Goal: Obtain resource: Download file/media

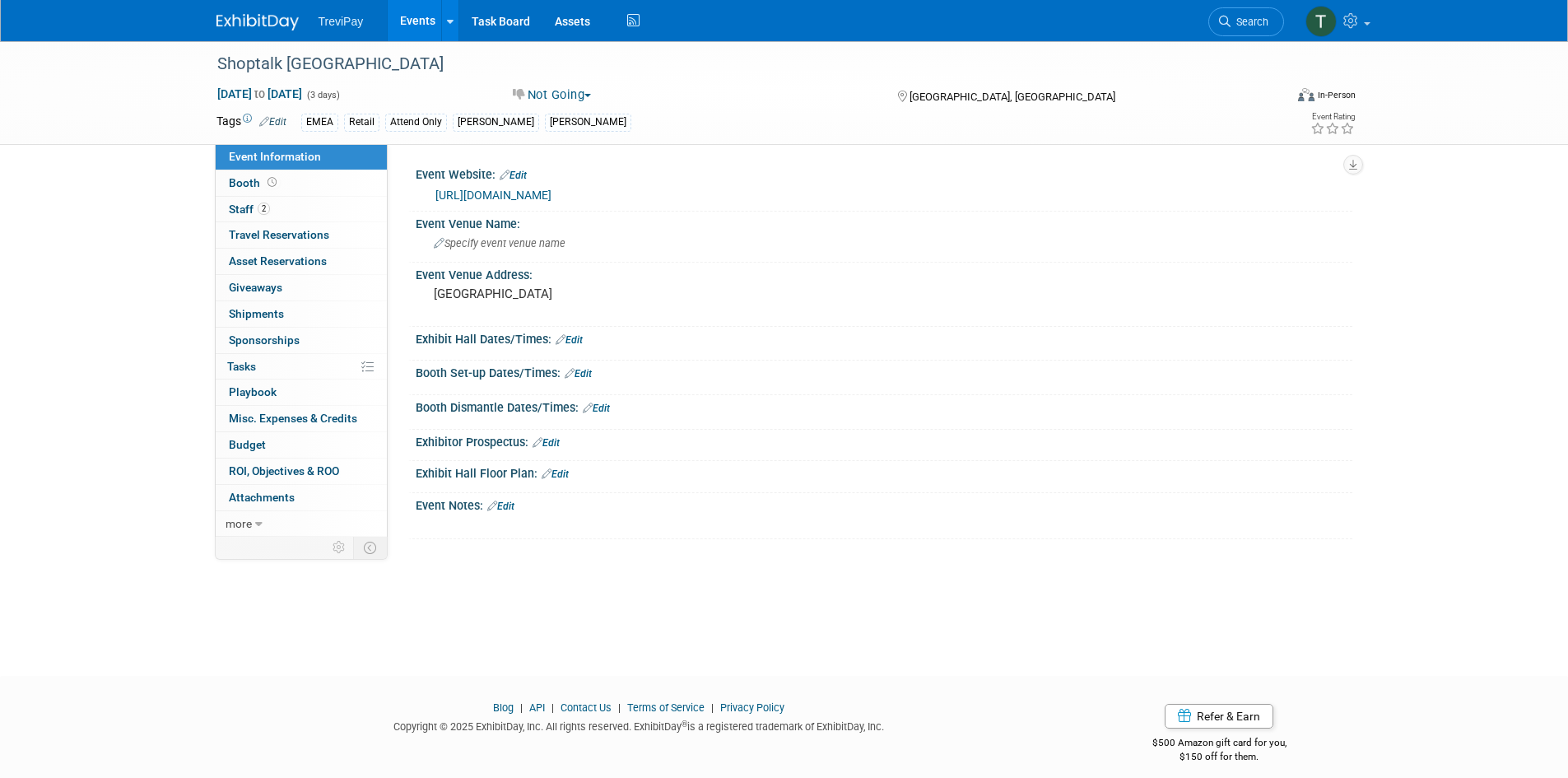
click at [413, 12] on link "Events" at bounding box center [417, 20] width 60 height 41
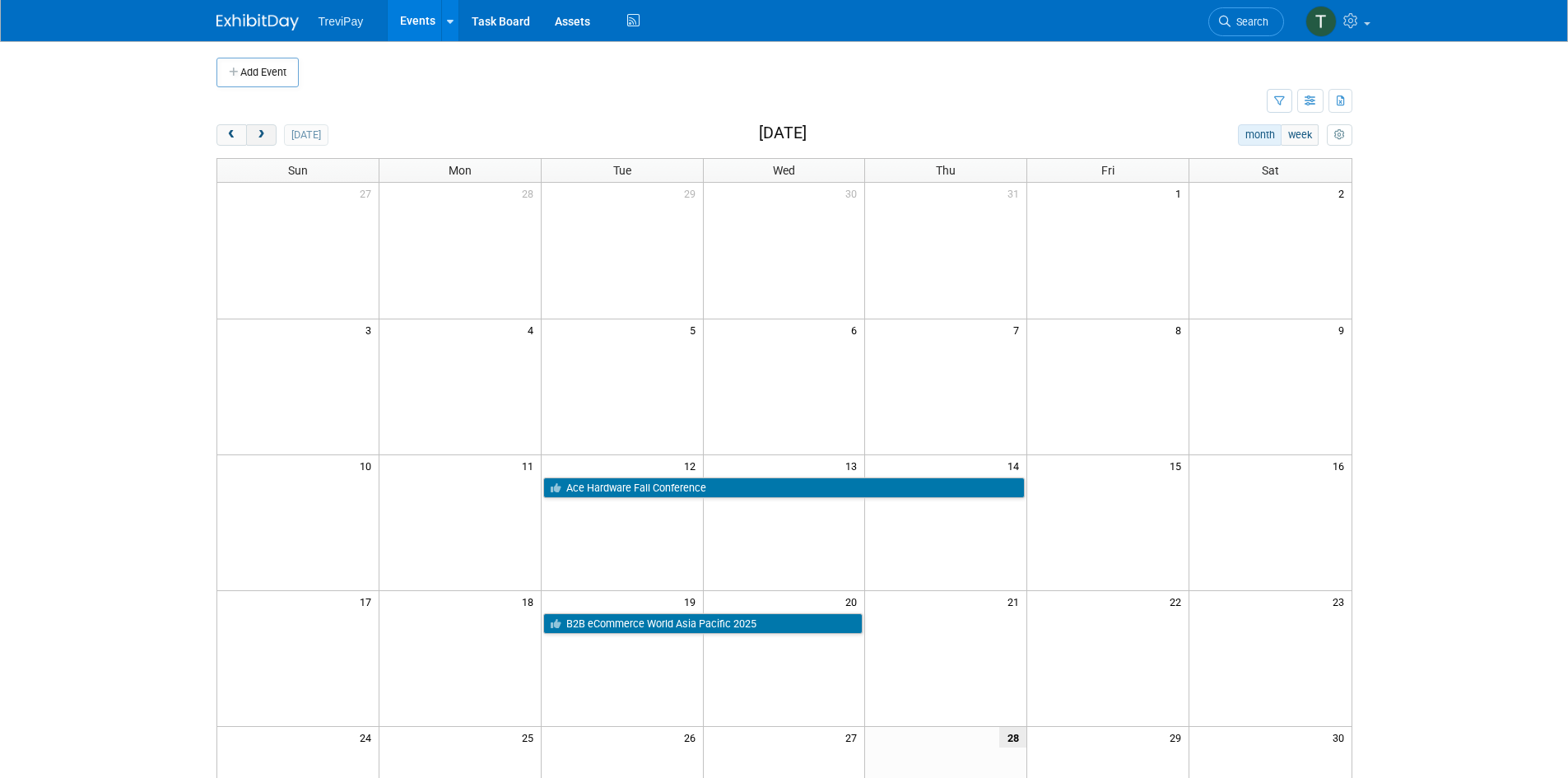
click at [255, 139] on span "next" at bounding box center [261, 135] width 13 height 11
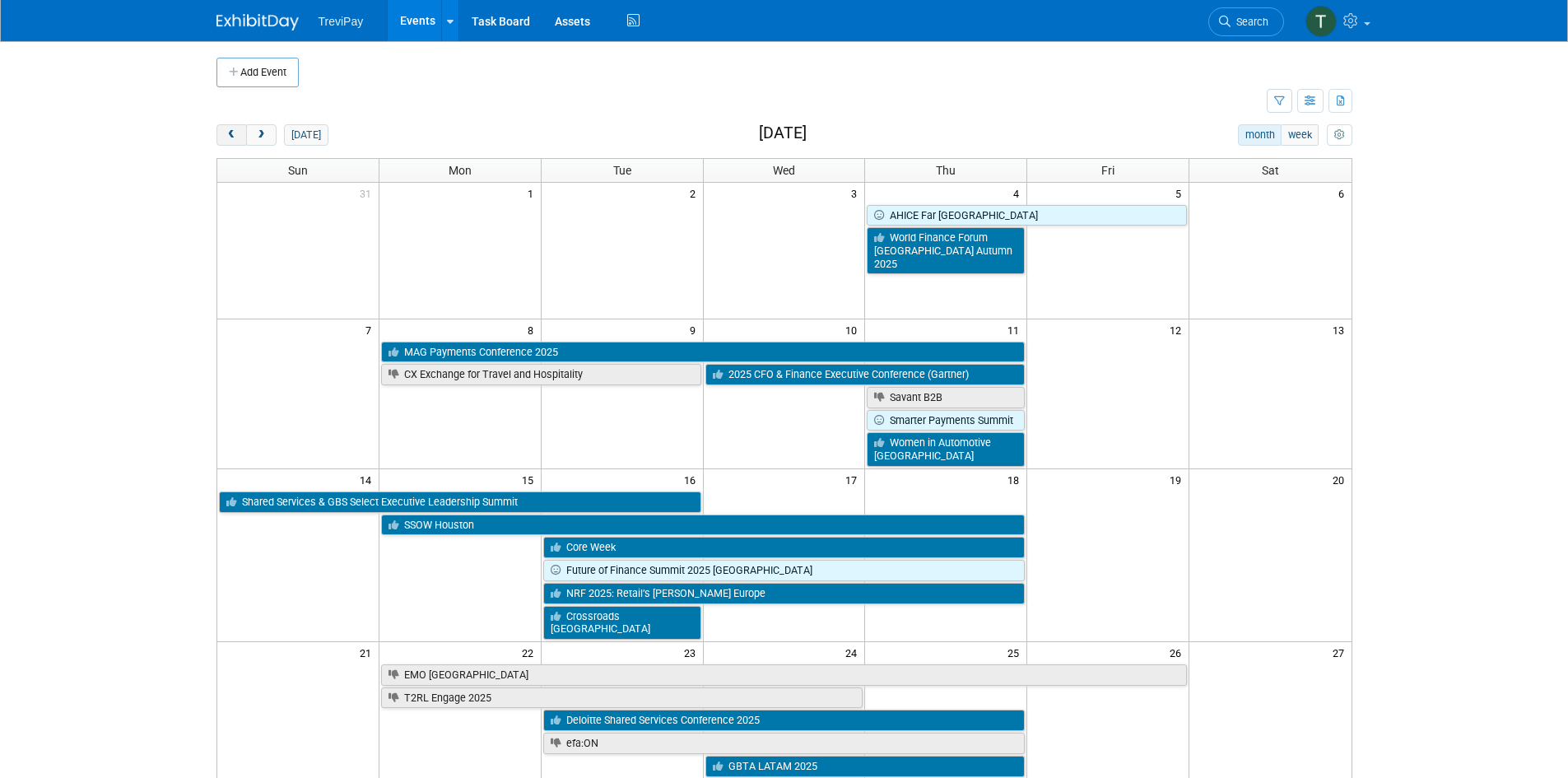
click at [229, 132] on span "prev" at bounding box center [231, 135] width 13 height 11
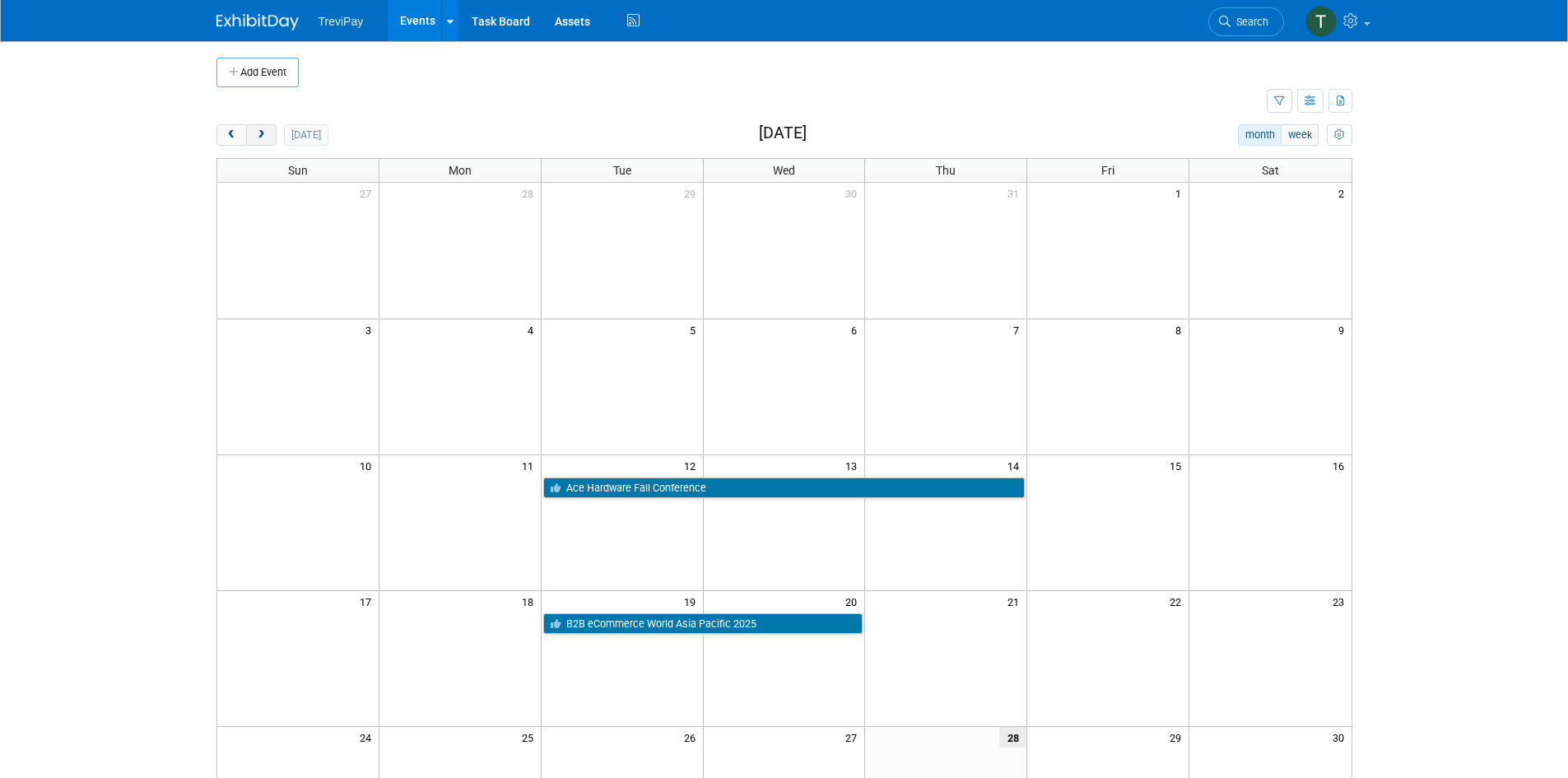
click at [263, 137] on span "next" at bounding box center [261, 135] width 13 height 11
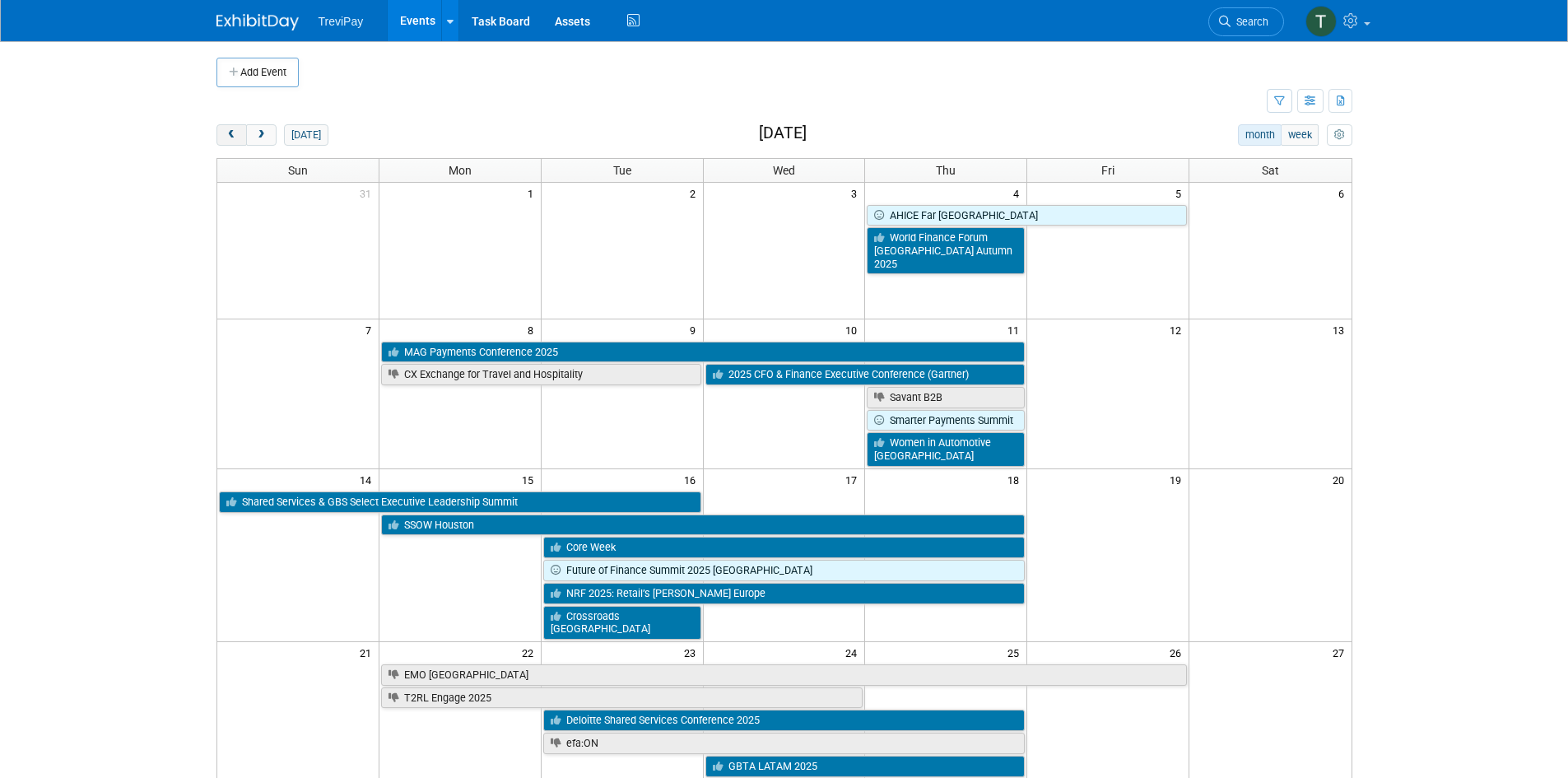
click at [239, 131] on button "prev" at bounding box center [232, 134] width 30 height 21
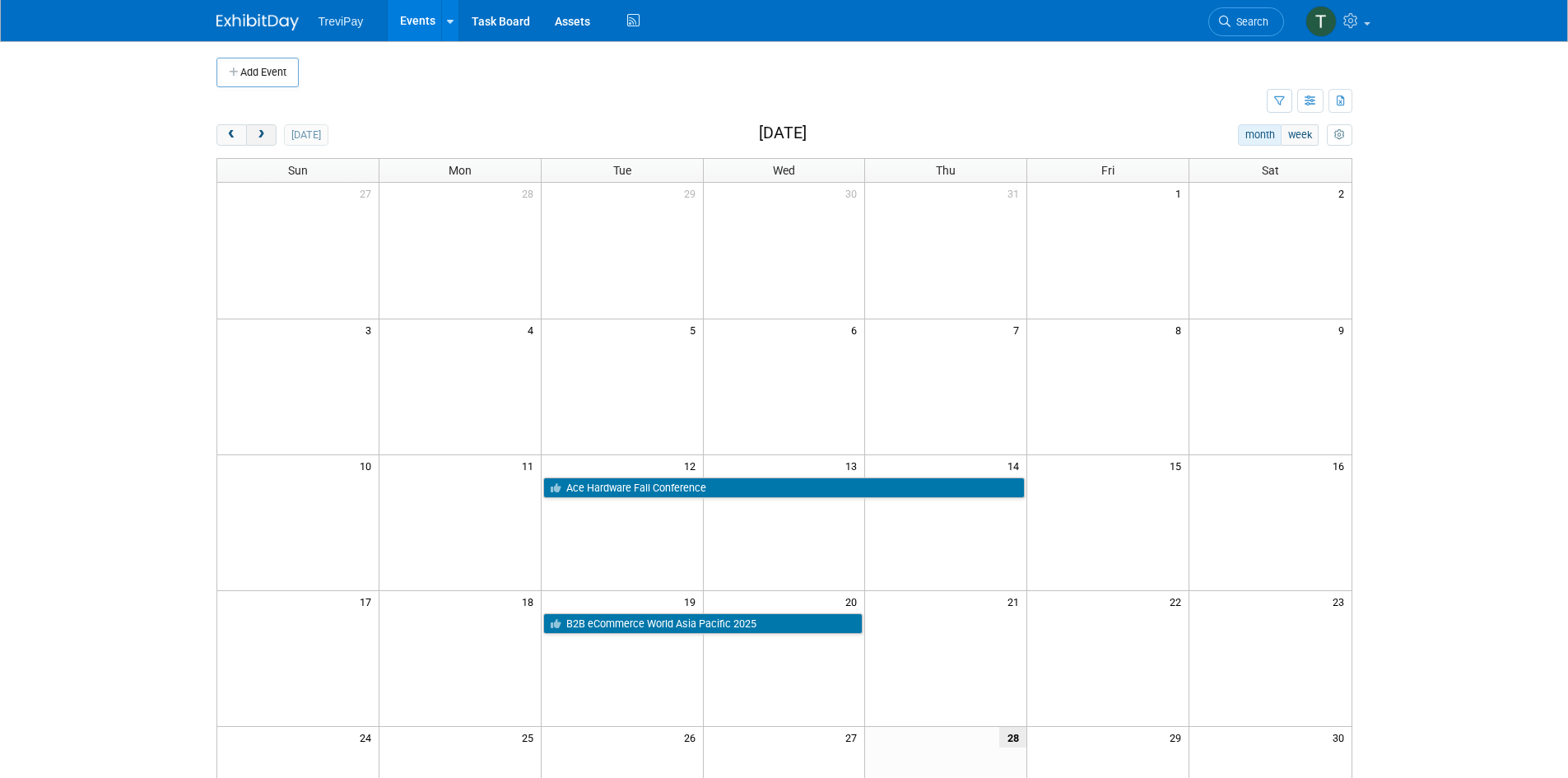
click at [258, 125] on button "next" at bounding box center [261, 134] width 30 height 21
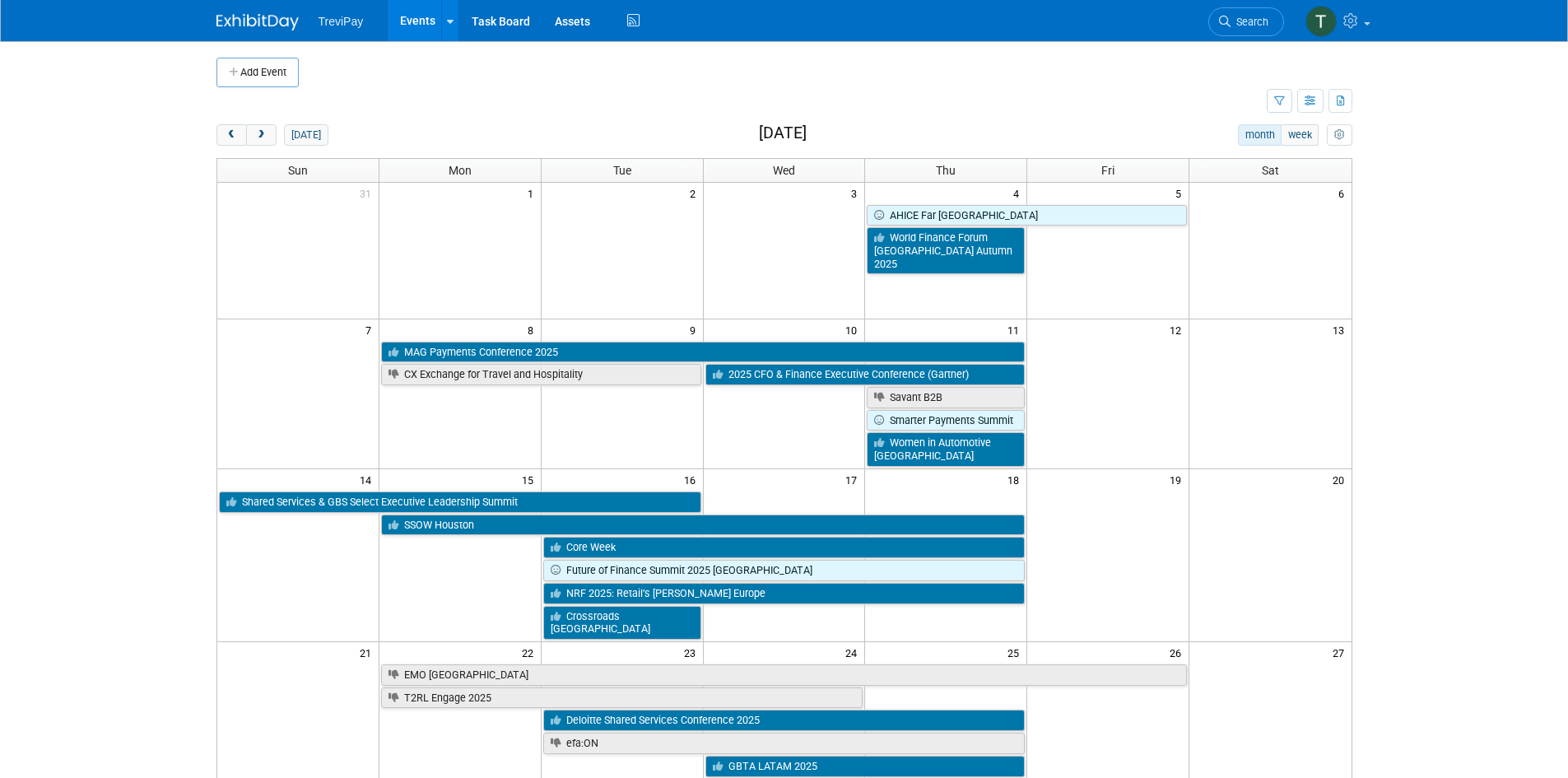
scroll to position [165, 0]
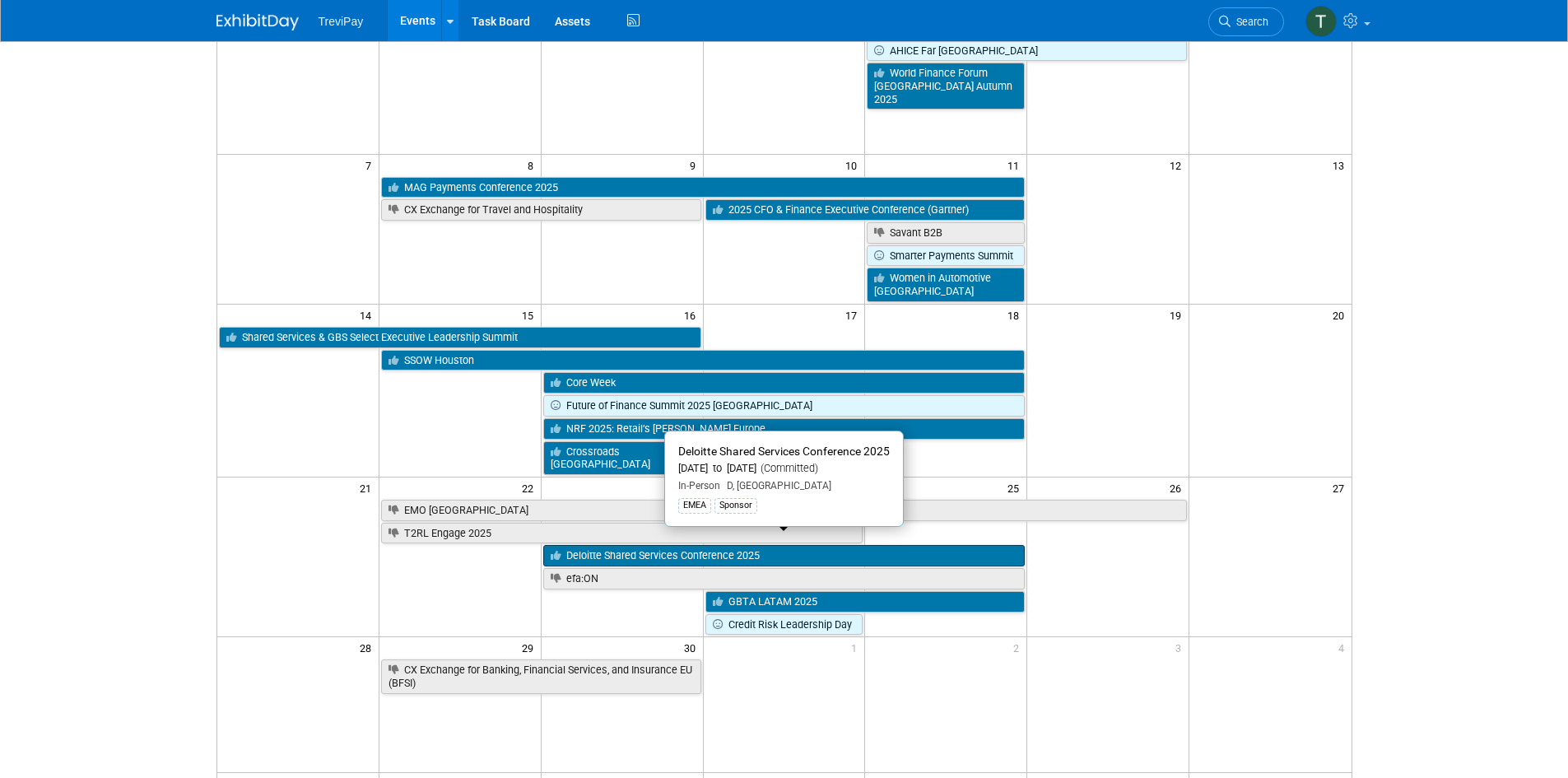
click at [615, 544] on link "Deloitte Shared Services Conference 2025" at bounding box center [784, 555] width 482 height 21
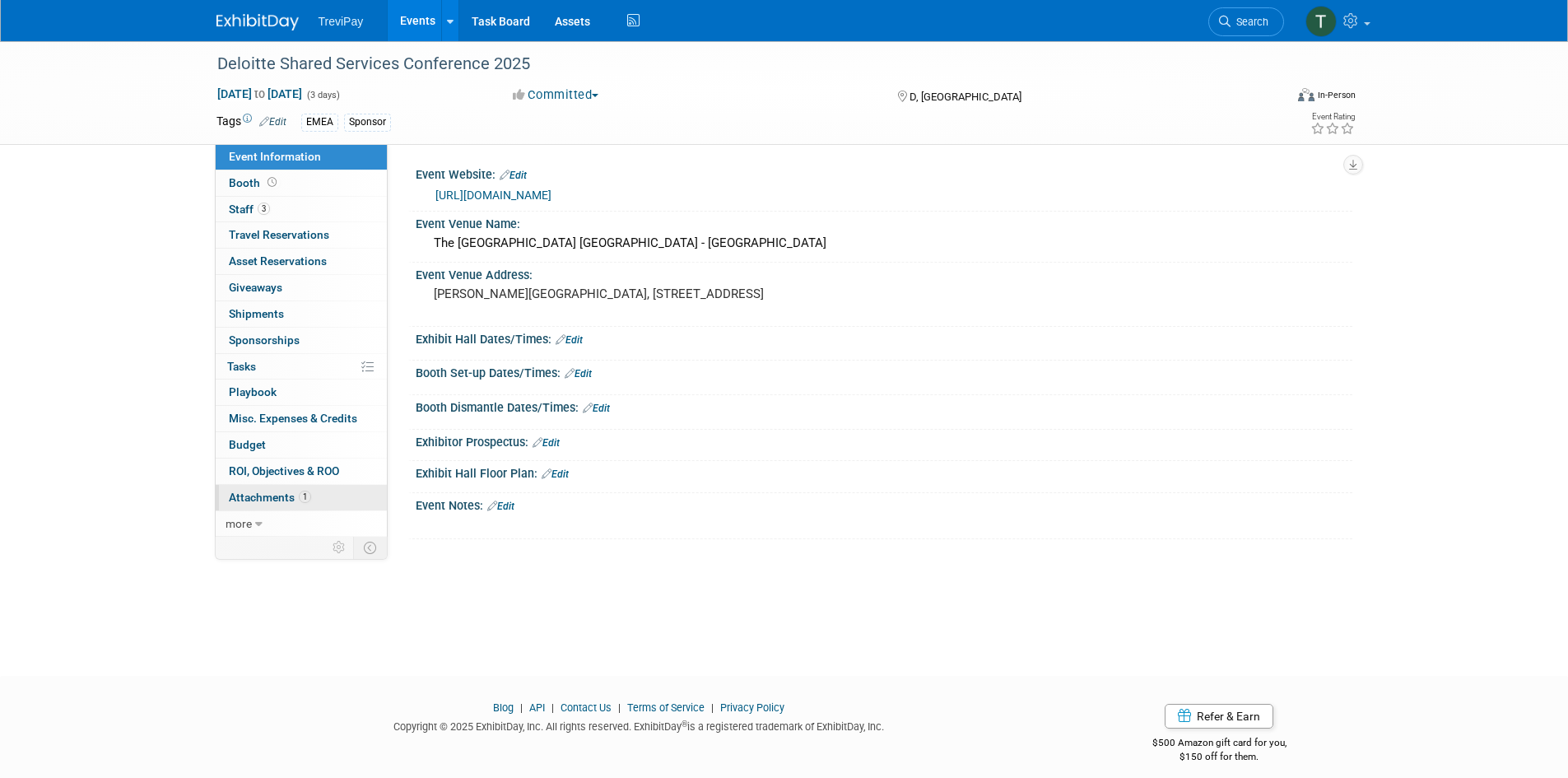
click at [272, 498] on span "Attachments 1" at bounding box center [270, 497] width 82 height 13
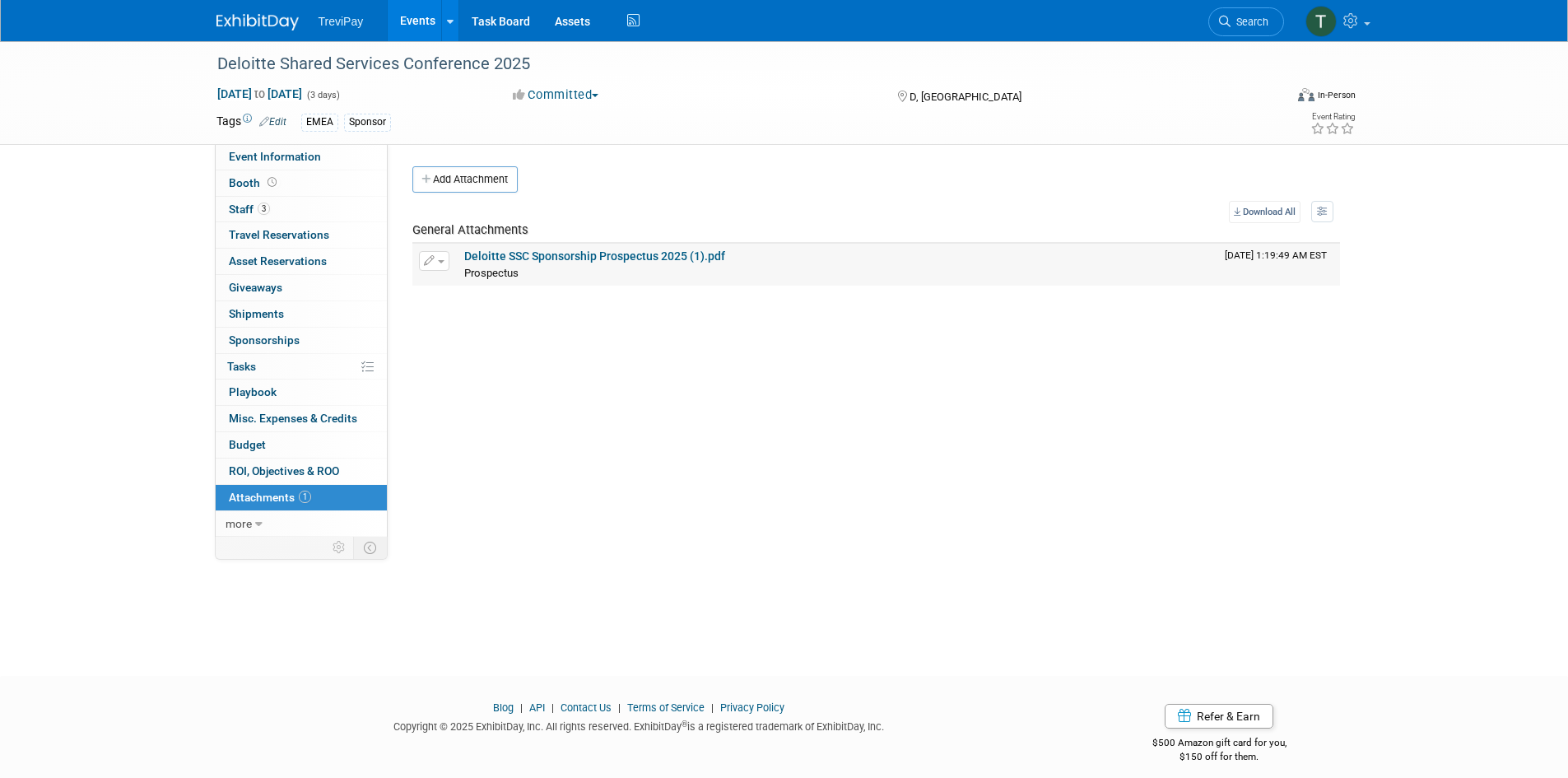
click at [558, 258] on link "Deloitte SSC Sponsorship Prospectus 2025 (1).pdf" at bounding box center [594, 256] width 260 height 13
click at [411, 14] on link "Events" at bounding box center [417, 20] width 60 height 41
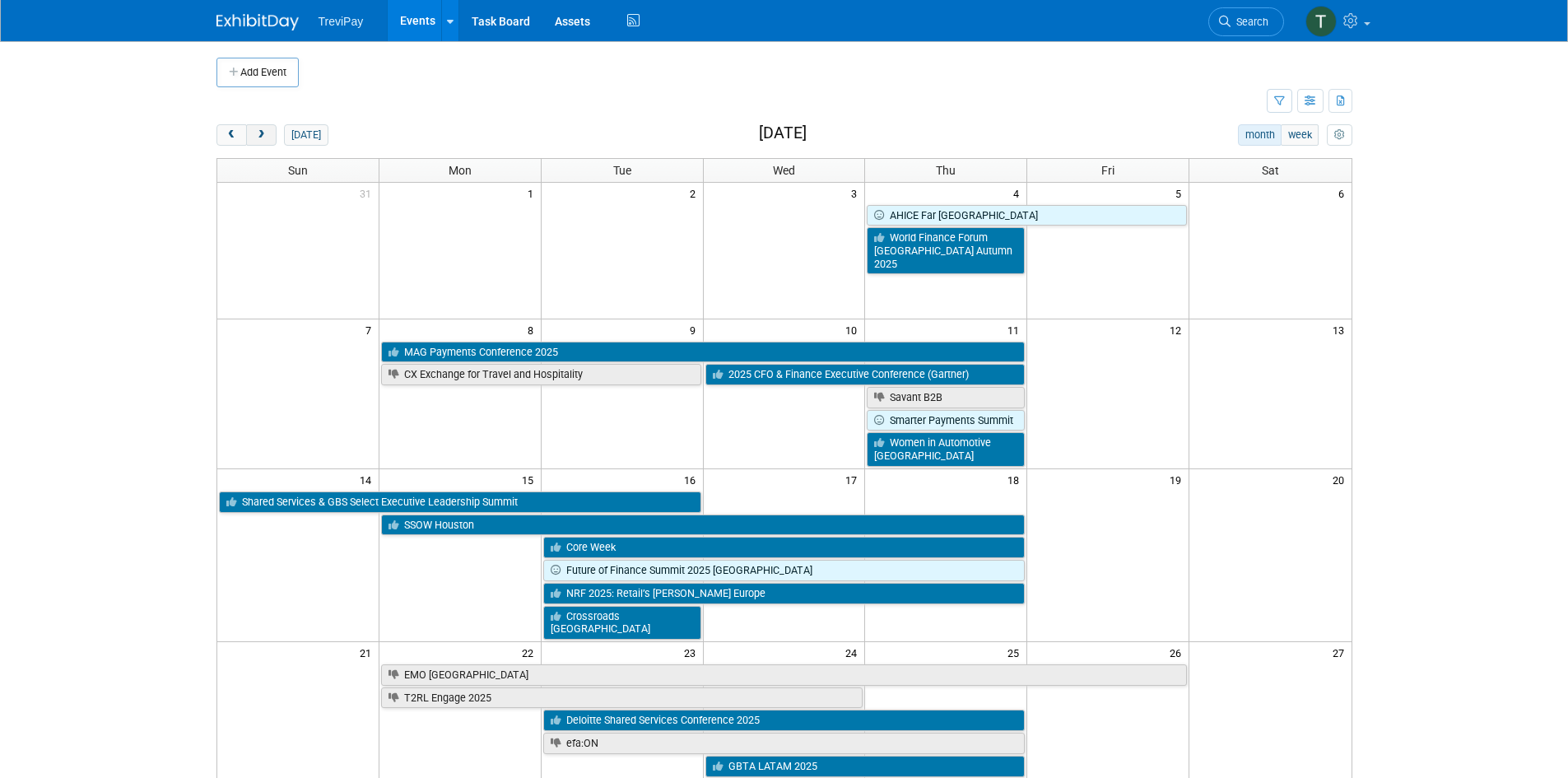
click at [266, 135] on span "next" at bounding box center [261, 135] width 13 height 11
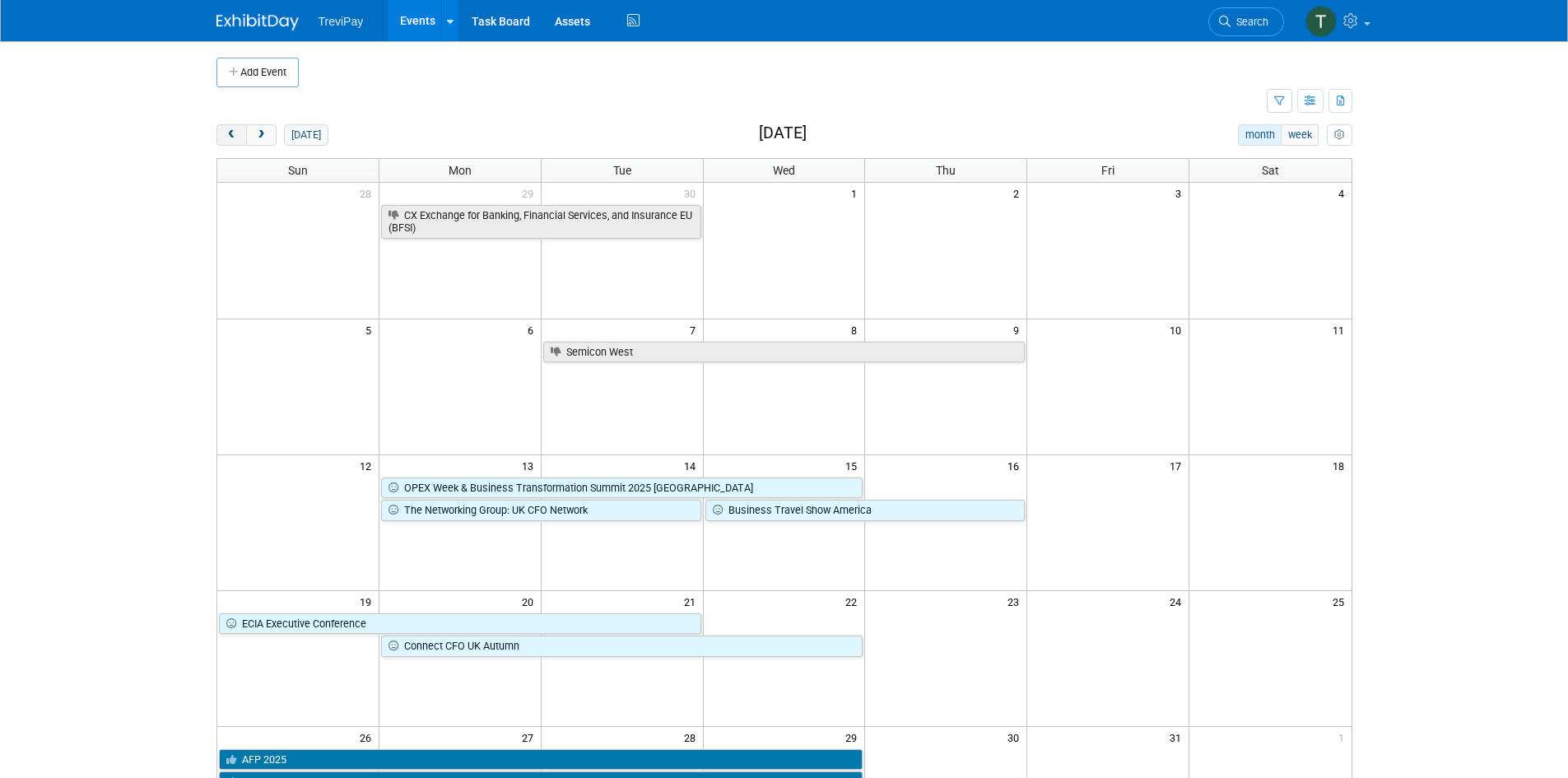
click at [225, 131] on span "prev" at bounding box center [231, 135] width 13 height 11
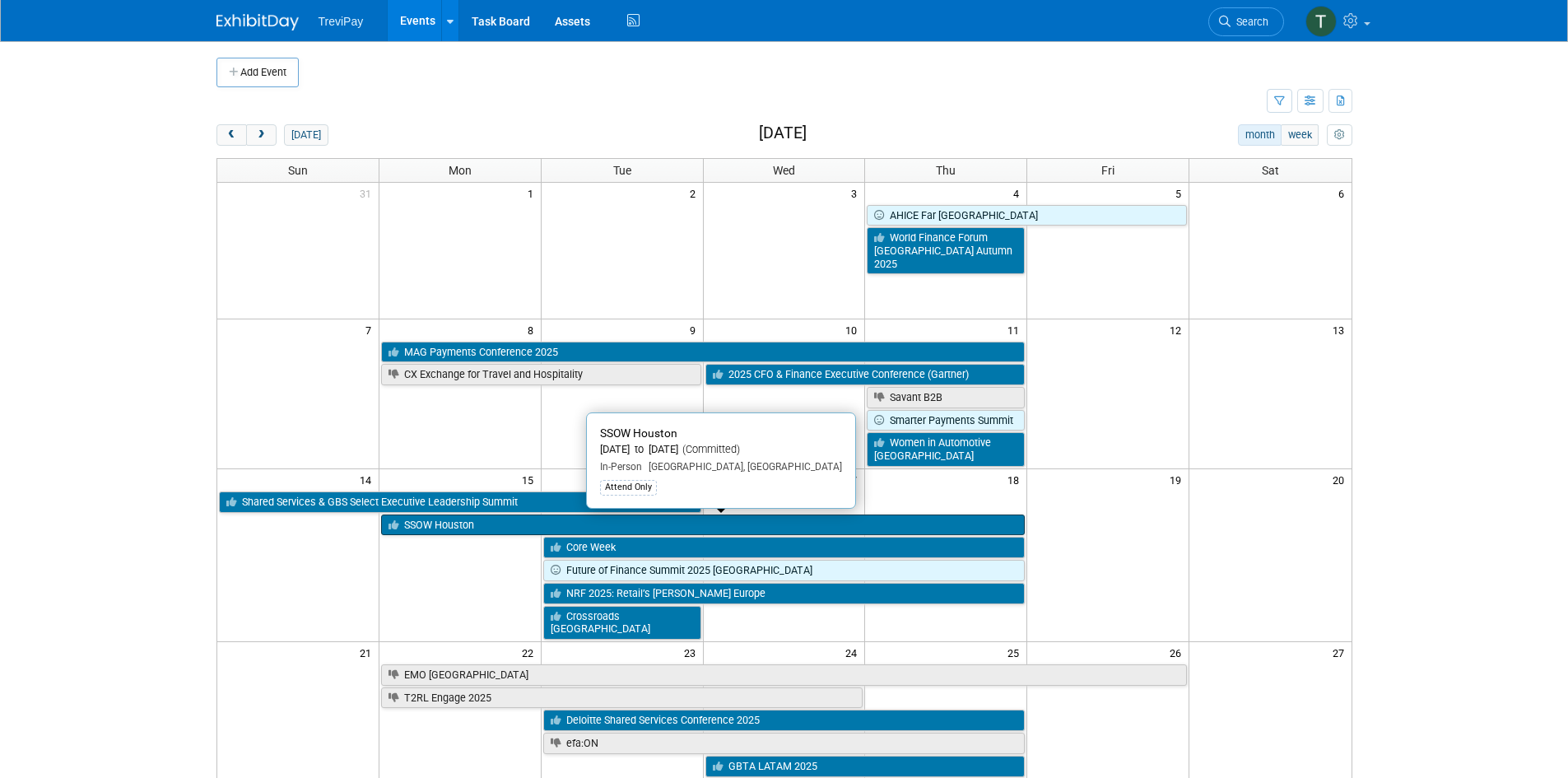
click at [497, 520] on link "SSOW Houston" at bounding box center [702, 524] width 644 height 21
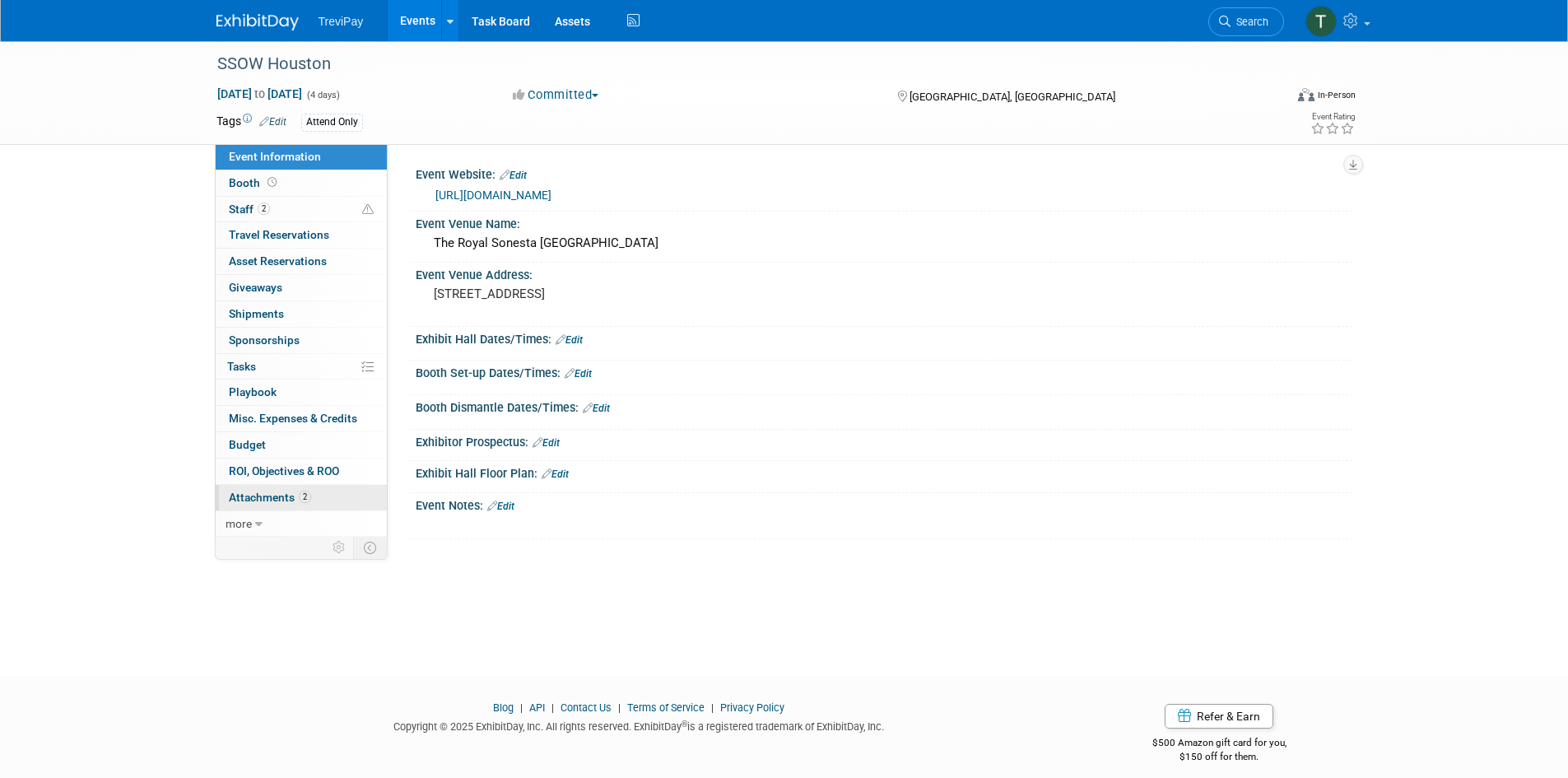
click at [264, 502] on span "Attachments 2" at bounding box center [270, 497] width 82 height 13
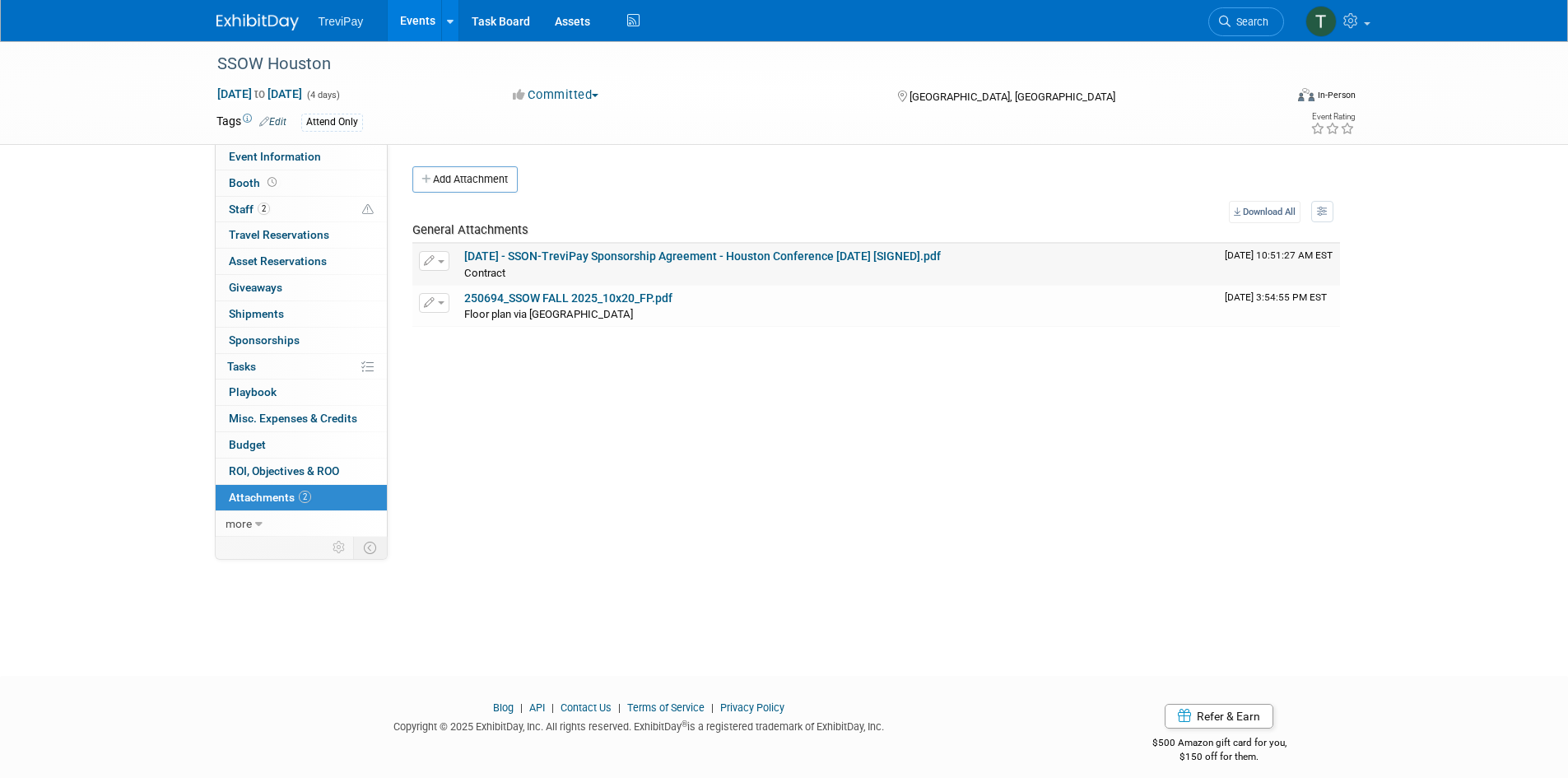
click at [592, 255] on link "[DATE] - SSON-TreviPay Sponsorship Agreement - Houston Conference [DATE] [SIGNE…" at bounding box center [702, 256] width 476 height 13
